Goal: Task Accomplishment & Management: Use online tool/utility

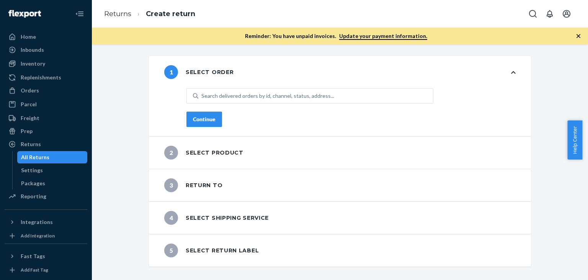
click at [213, 21] on div "Returns Create return" at bounding box center [340, 14] width 497 height 28
drag, startPoint x: 574, startPoint y: 36, endPoint x: 389, endPoint y: 75, distance: 189.6
click at [580, 36] on icon "button" at bounding box center [579, 36] width 8 height 8
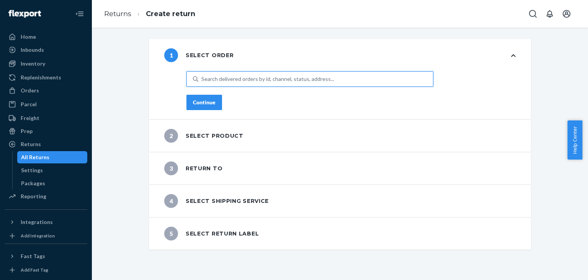
click at [251, 76] on div "Search delivered orders by id, channel, status, address..." at bounding box center [268, 79] width 133 height 8
click at [202, 76] on input "0 results available. Use Up and Down to choose options, press Enter to select t…" at bounding box center [202, 79] width 1 height 8
paste input "196707894575"
type input "196707894575"
paste input "196707894575"
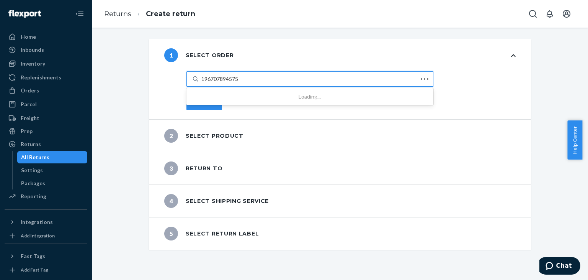
type input "196707894575"
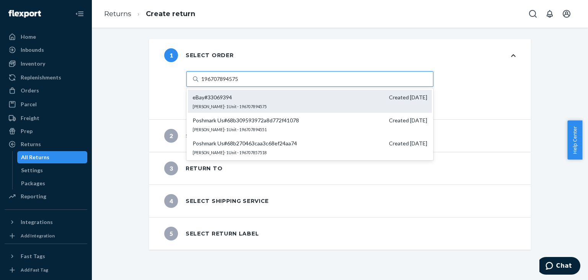
click at [271, 103] on div "eBay # 33069394 Created [DATE] [PERSON_NAME] · 1 Unit · 196707894575" at bounding box center [310, 101] width 244 height 23
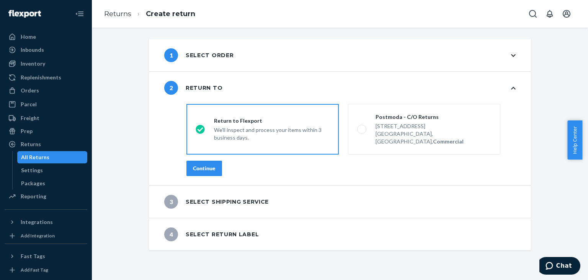
click at [210, 161] on button "Continue" at bounding box center [205, 168] width 36 height 15
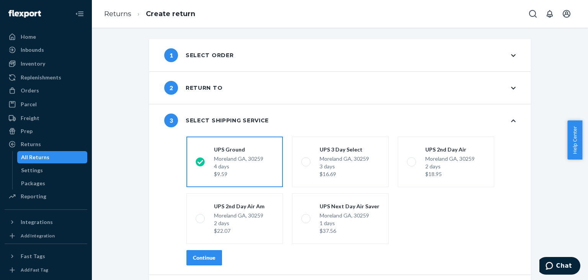
click at [215, 255] on button "Continue" at bounding box center [205, 257] width 36 height 15
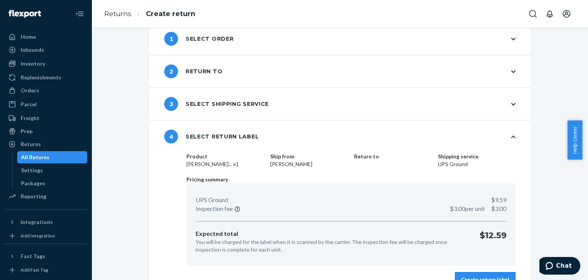
scroll to position [33, 0]
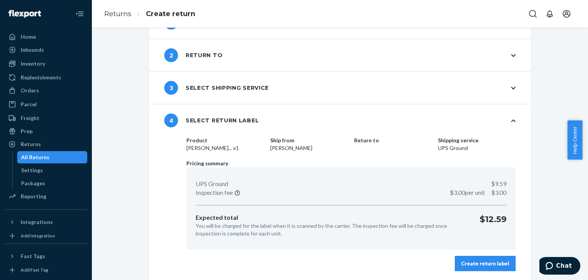
click at [493, 256] on button "Create return label" at bounding box center [485, 263] width 61 height 15
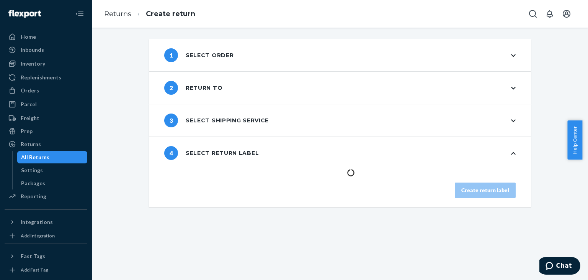
scroll to position [0, 0]
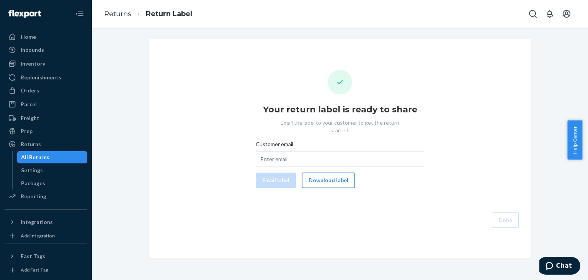
click at [329, 172] on button "Download label" at bounding box center [328, 179] width 53 height 15
